Goal: Find specific page/section: Find specific page/section

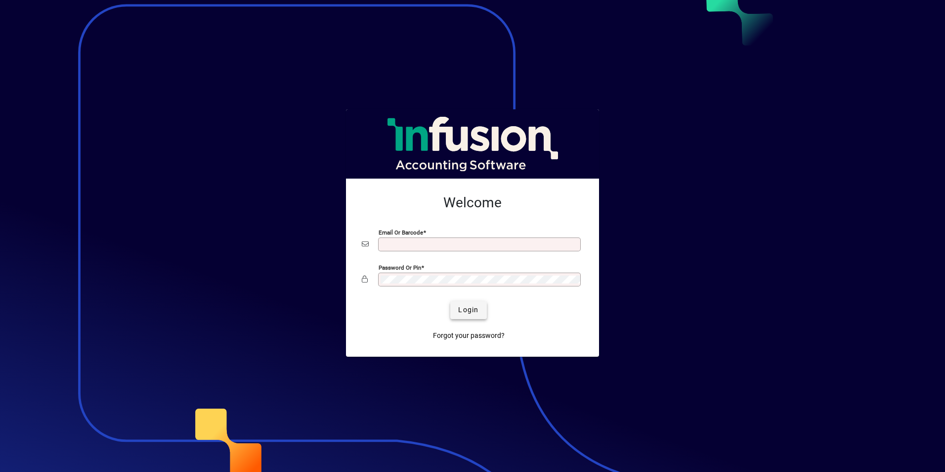
type input "**********"
click at [470, 308] on span "Login" at bounding box center [468, 309] width 20 height 10
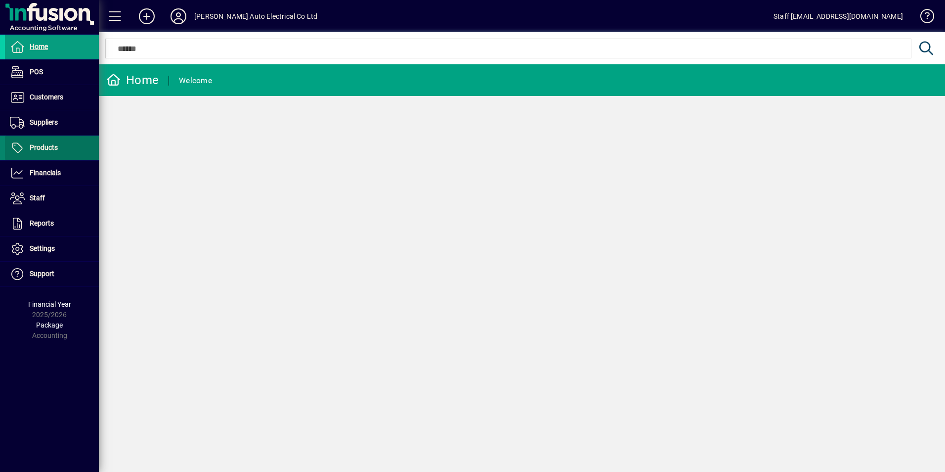
click at [50, 146] on span "Products" at bounding box center [44, 147] width 28 height 8
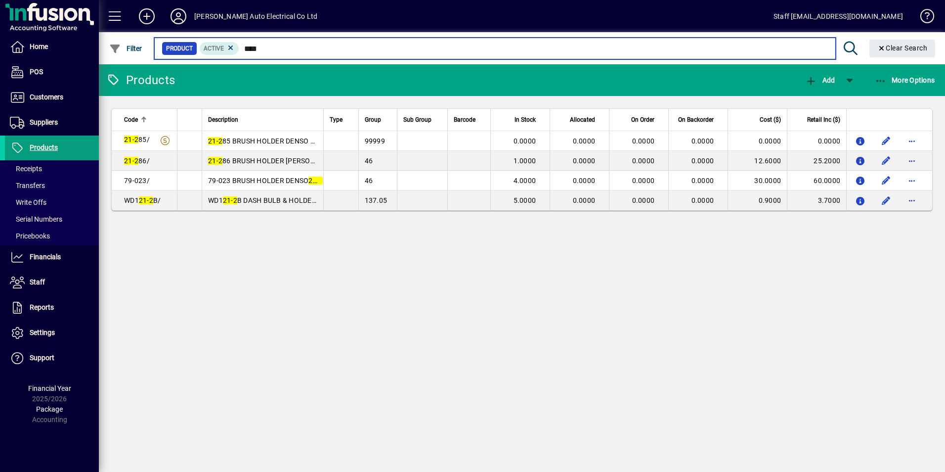
type input "****"
